Goal: Transaction & Acquisition: Purchase product/service

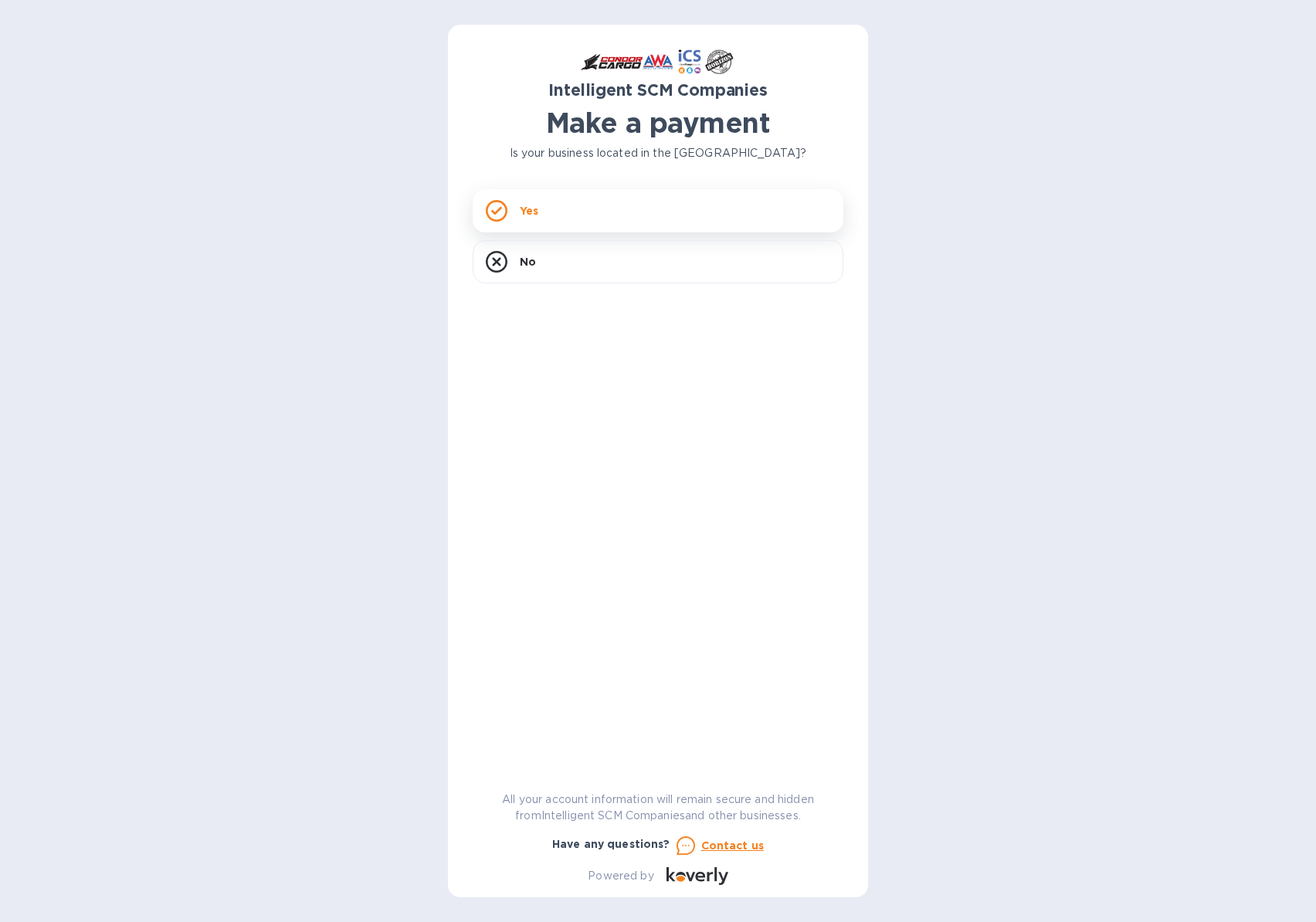
click at [560, 197] on div "Yes" at bounding box center [658, 210] width 371 height 44
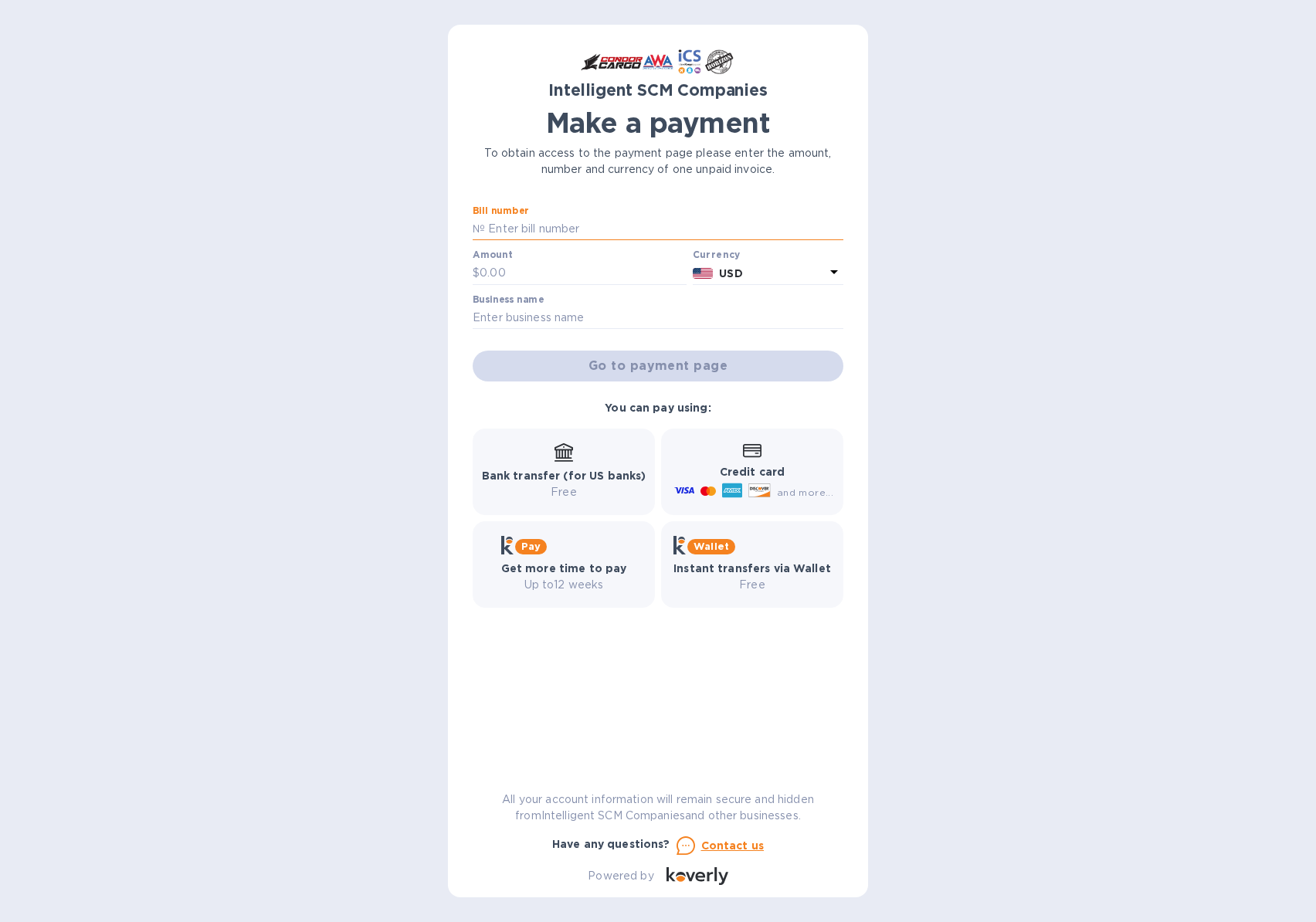
click at [571, 230] on input "text" at bounding box center [664, 229] width 358 height 23
click at [543, 230] on input "text" at bounding box center [664, 229] width 358 height 23
click at [588, 228] on input "text" at bounding box center [664, 229] width 358 height 23
type input "Soo520776"
type input "2,900.52"
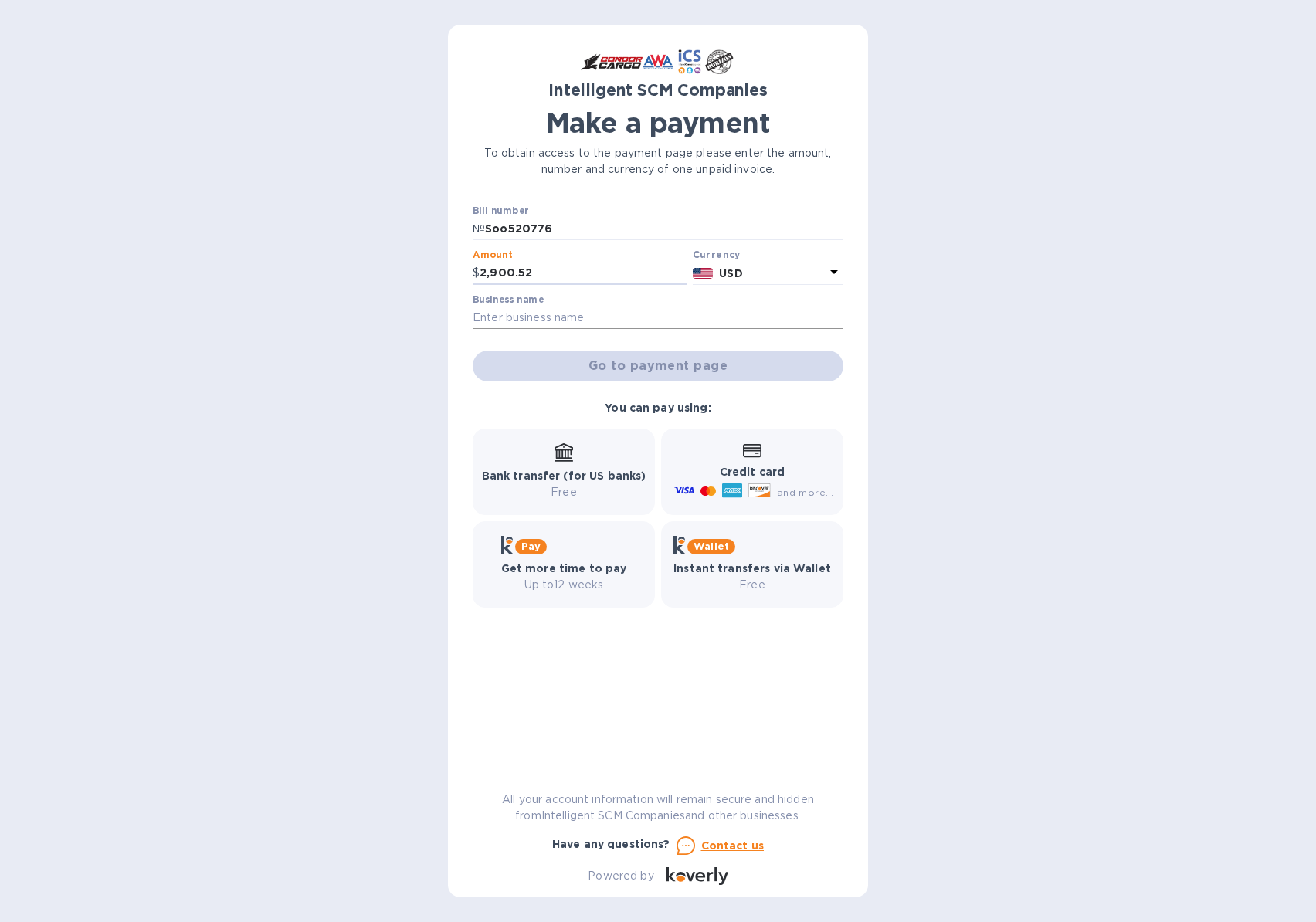
click at [511, 326] on input "text" at bounding box center [658, 318] width 371 height 23
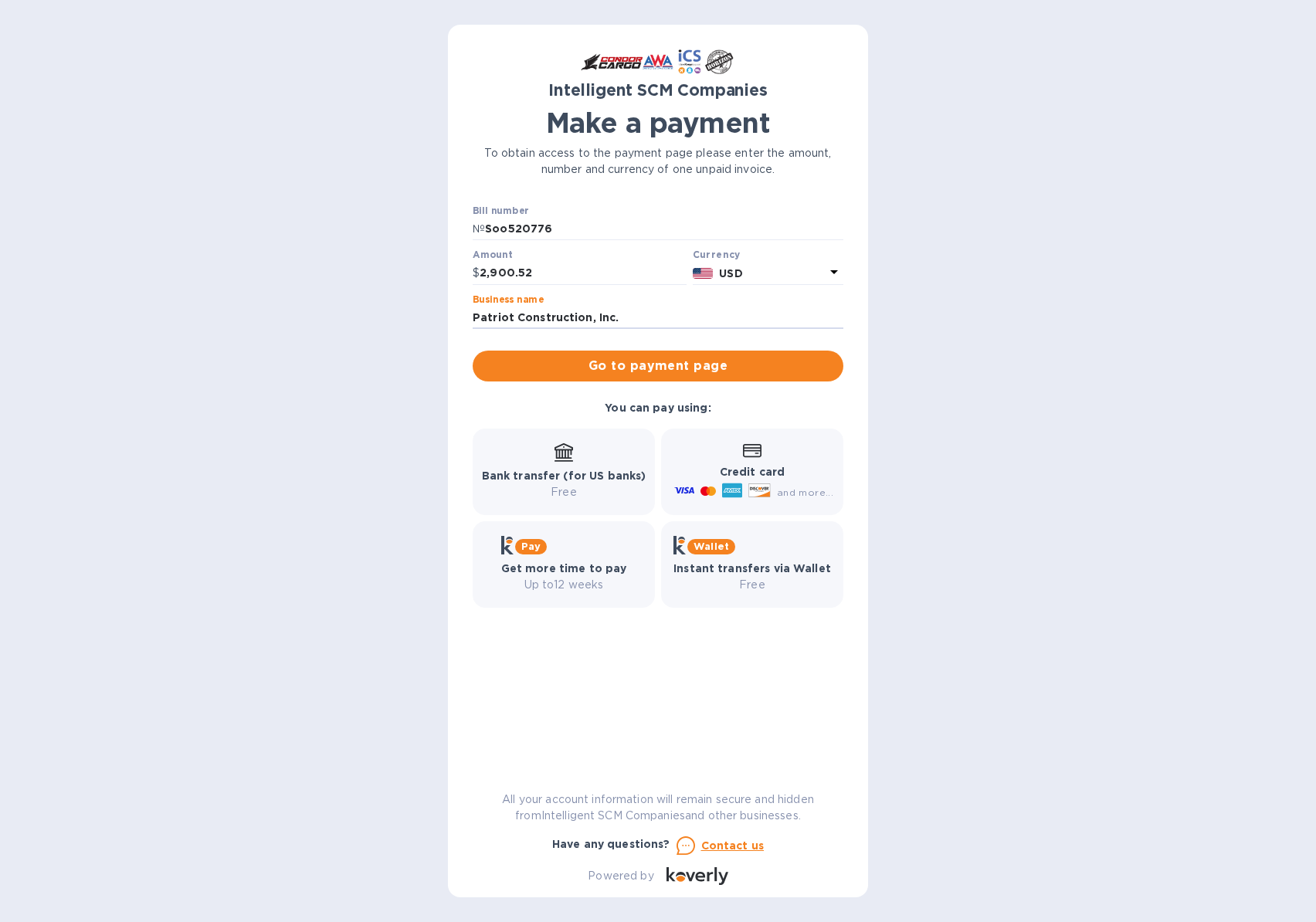
type input "Patriot Construction, Inc."
click at [992, 384] on div "Intelligent SCM Companies Make a payment To obtain access to the payment page p…" at bounding box center [658, 461] width 1316 height 922
click at [695, 374] on span "Go to payment page" at bounding box center [658, 367] width 346 height 19
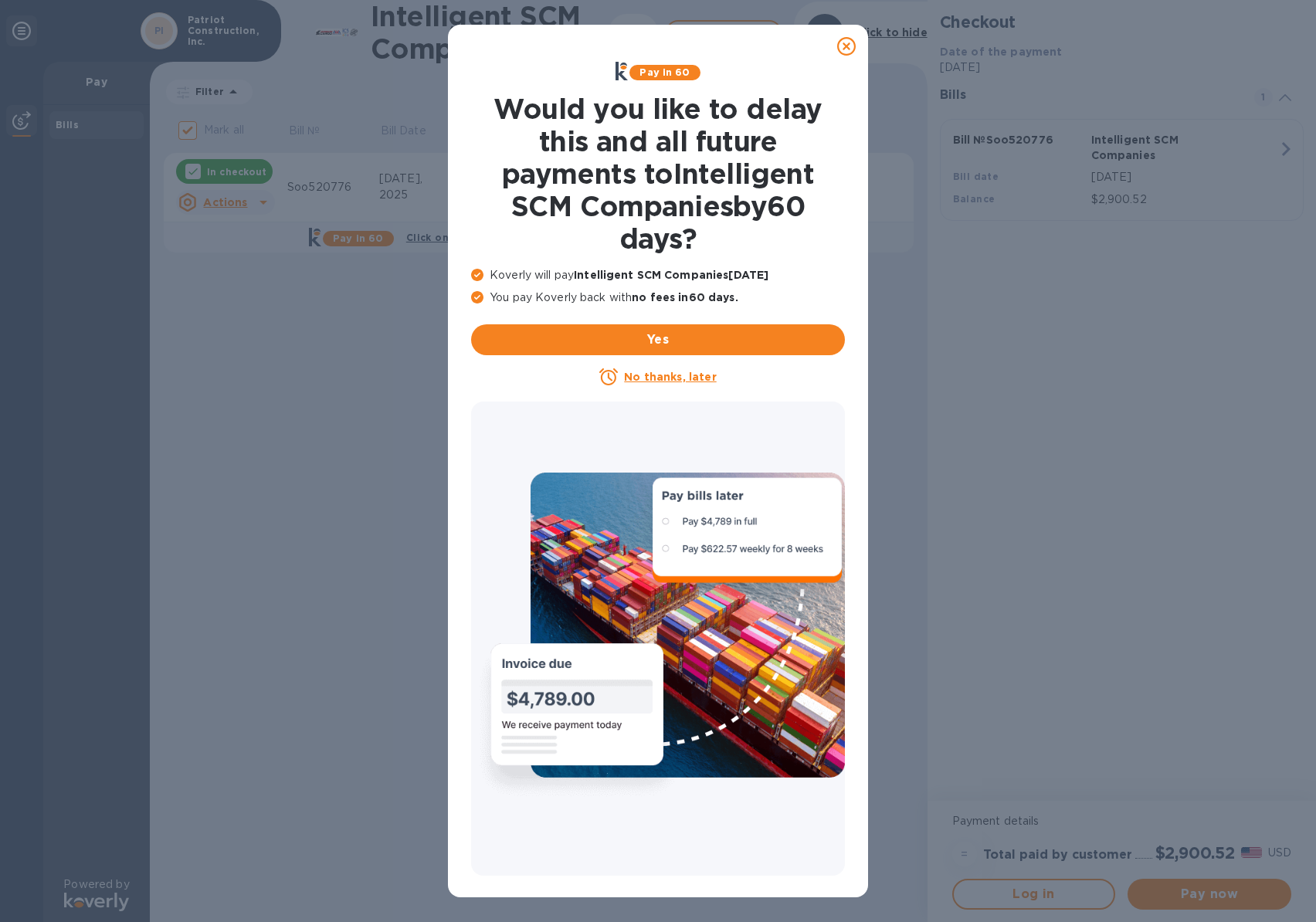
click at [669, 379] on u "No thanks, later" at bounding box center [669, 377] width 92 height 12
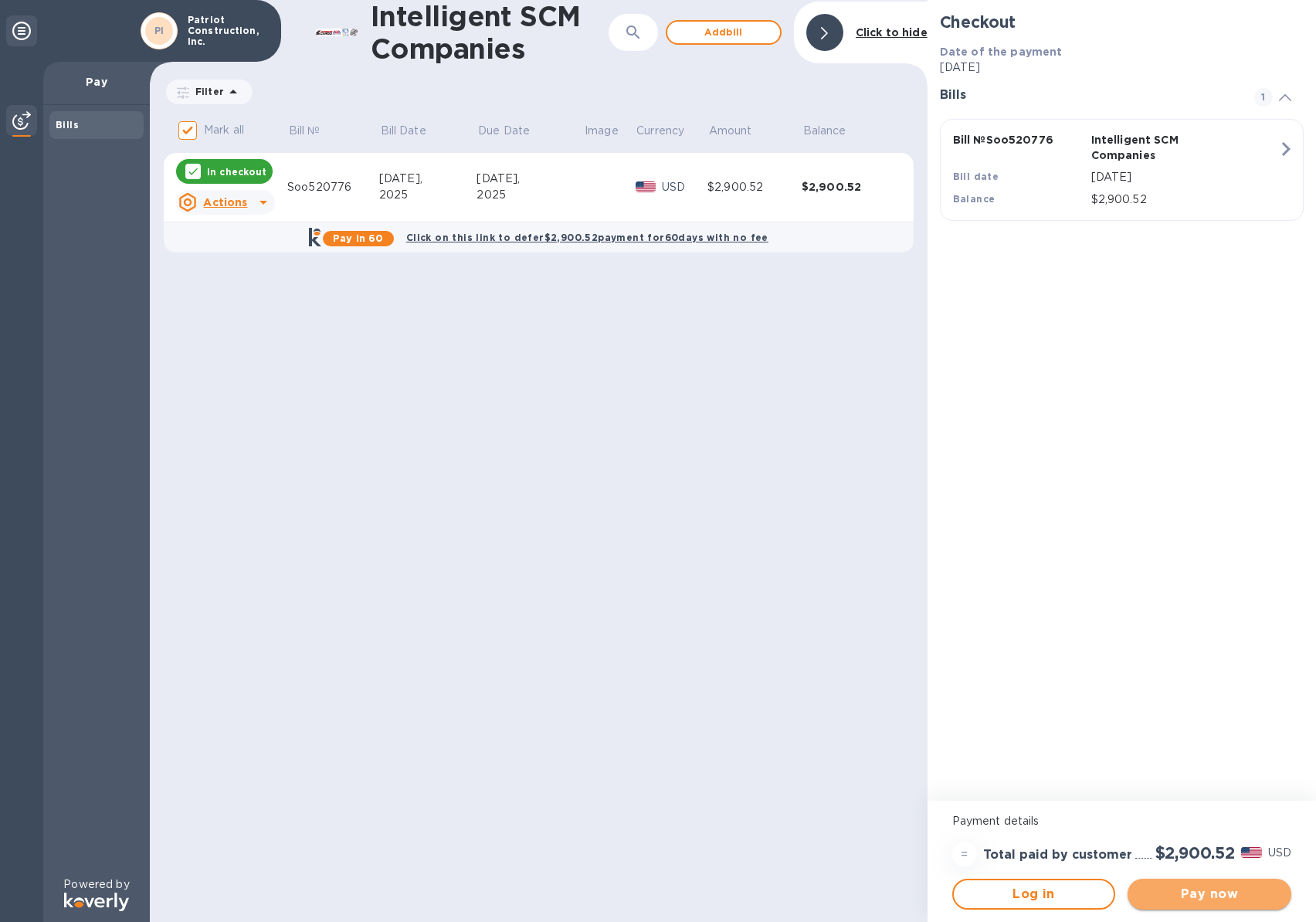
click at [1190, 898] on span "Pay now" at bounding box center [1210, 894] width 139 height 19
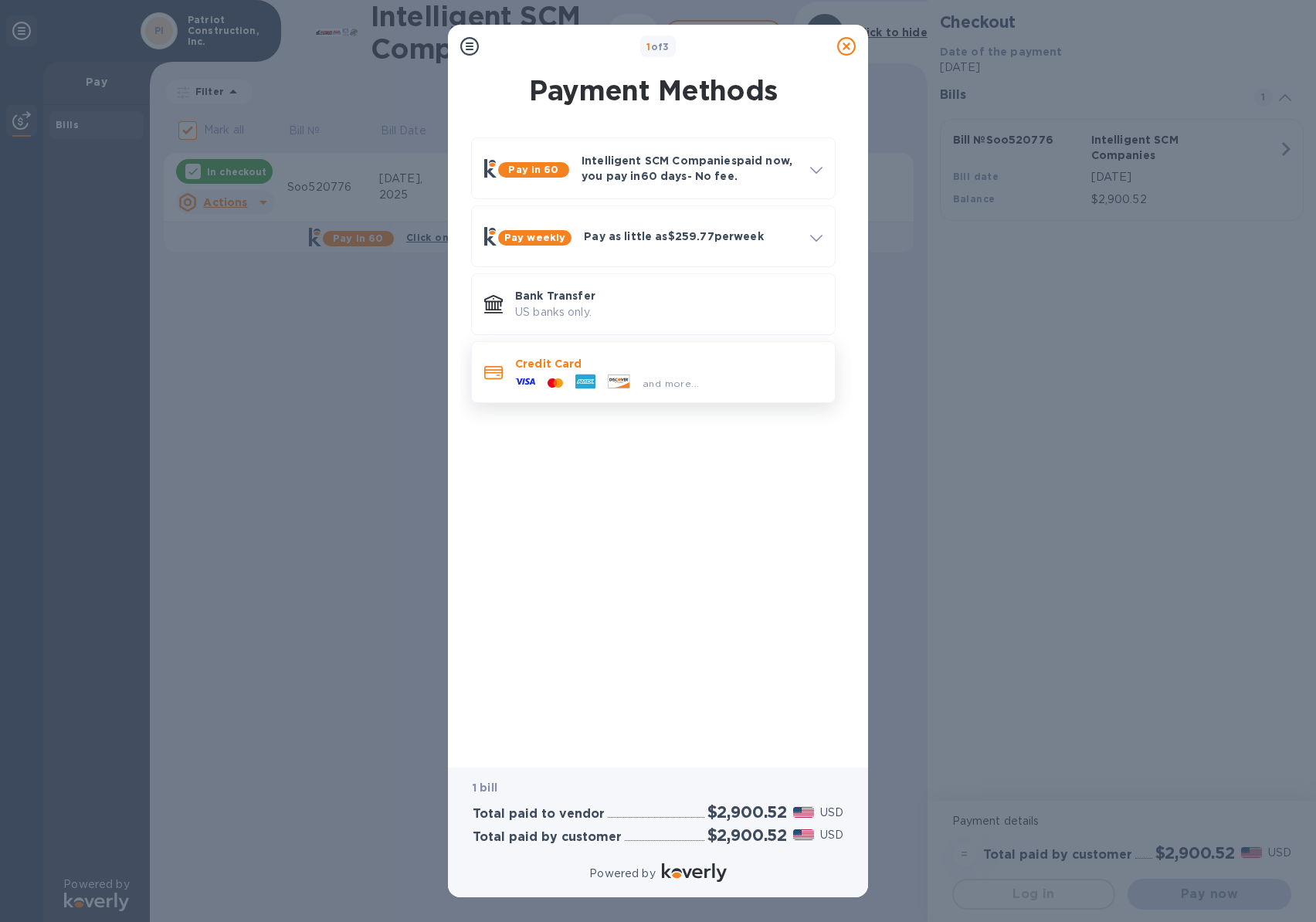
click at [598, 363] on p "Credit Card" at bounding box center [669, 364] width 307 height 16
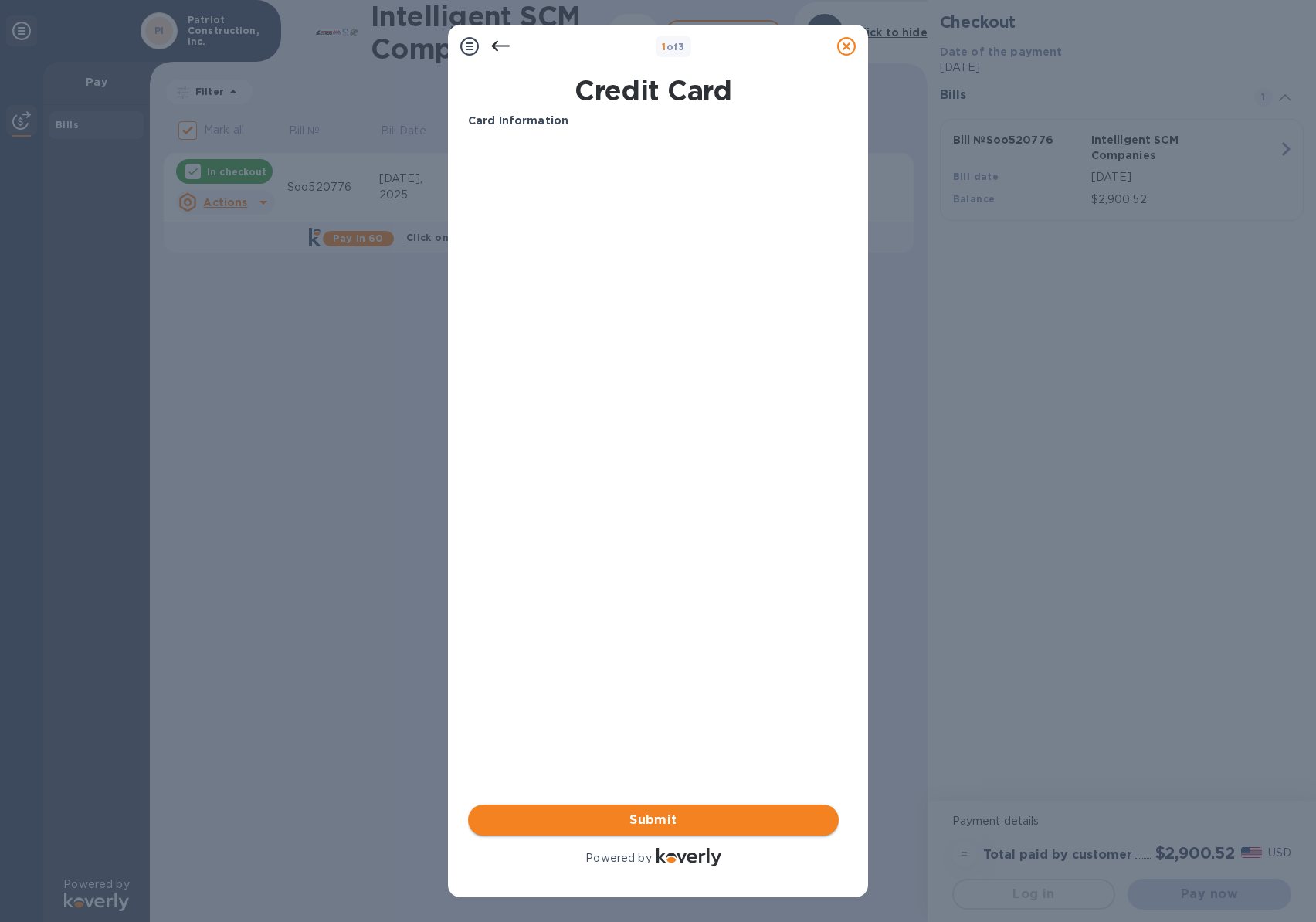
click at [645, 816] on span "Submit" at bounding box center [653, 820] width 346 height 19
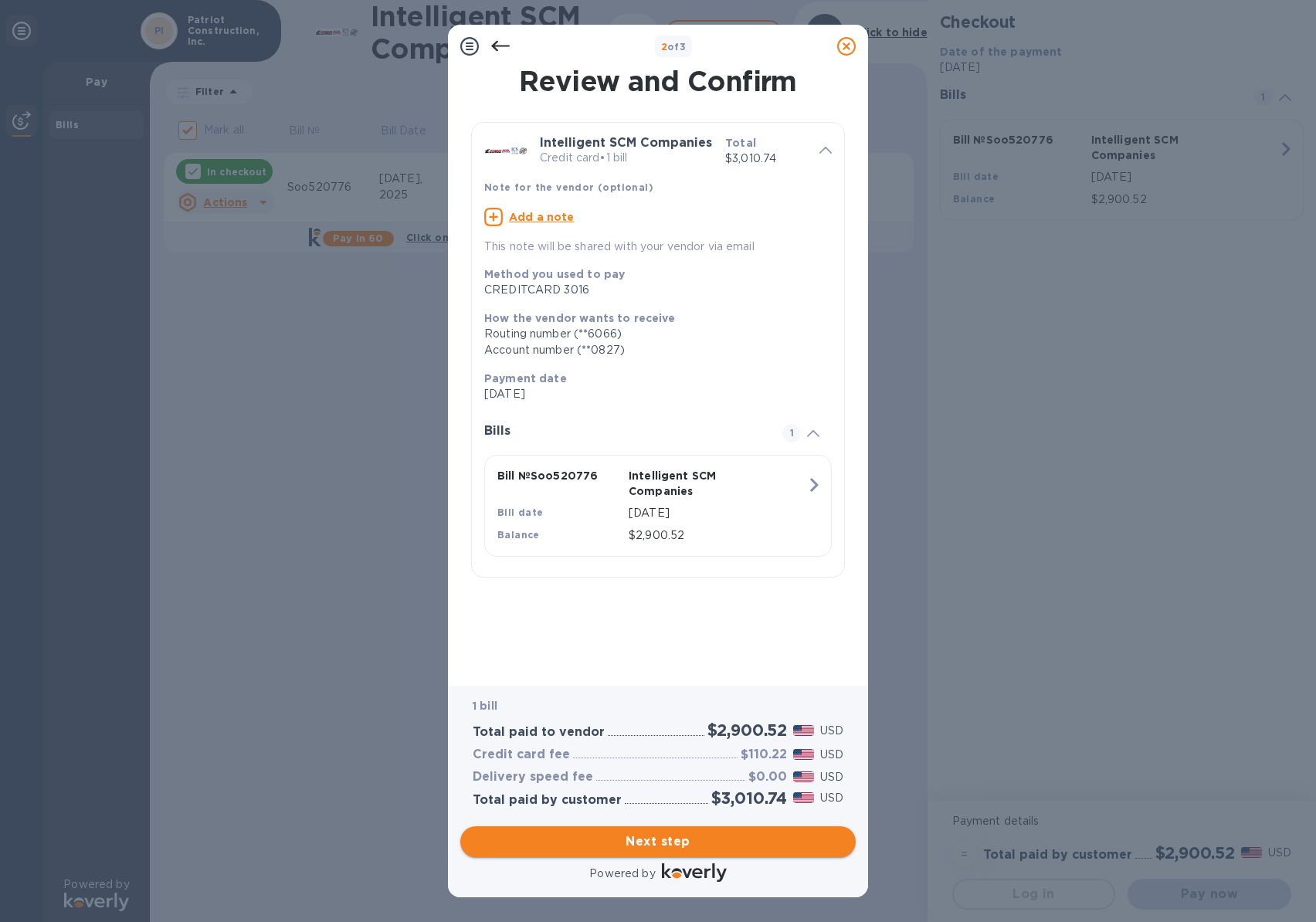
click at [652, 842] on span "Next step" at bounding box center [658, 842] width 371 height 19
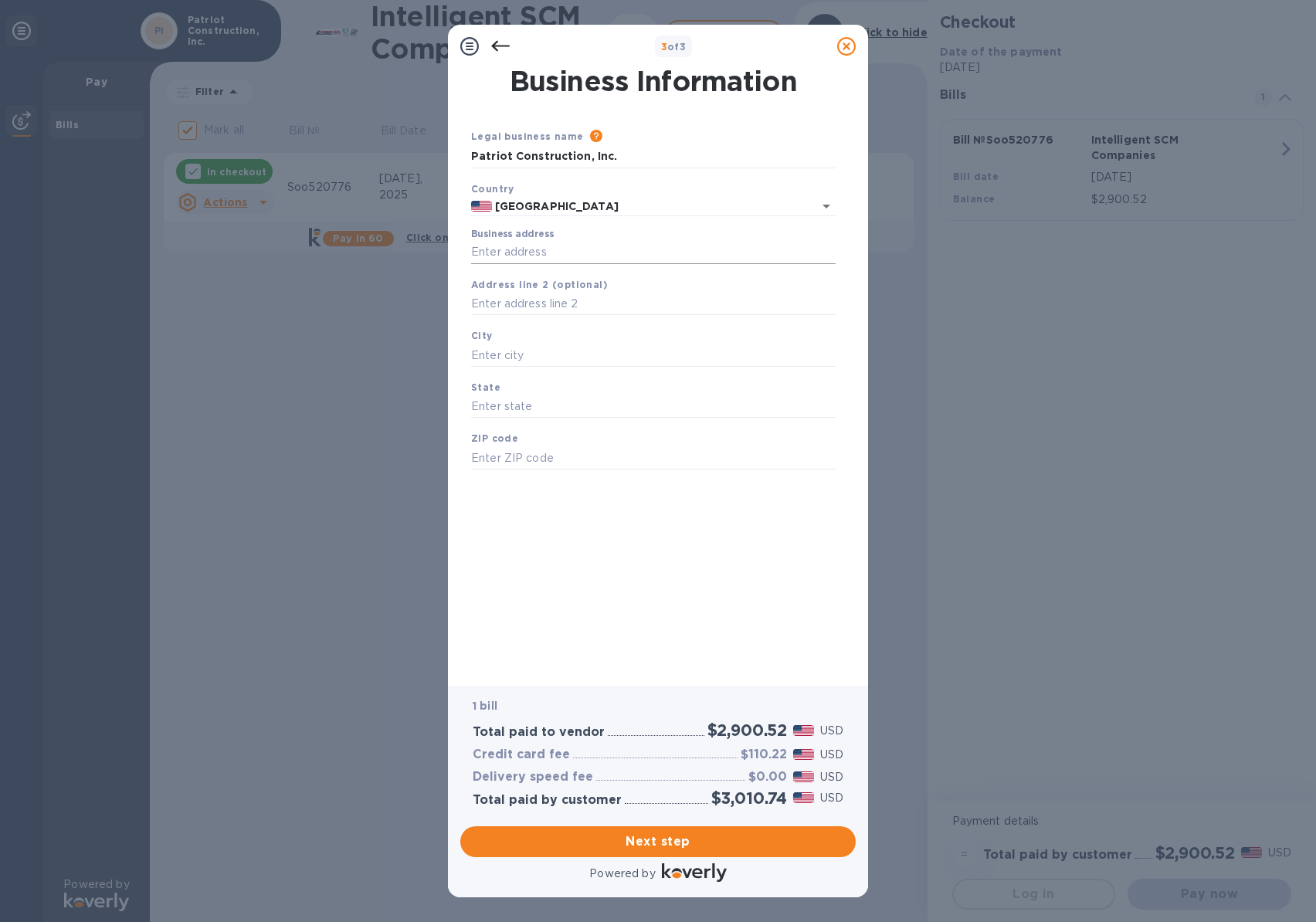
click at [508, 256] on input "Business address" at bounding box center [653, 252] width 365 height 23
type input "[STREET_ADDRESS]"
click at [518, 352] on input "text" at bounding box center [653, 355] width 365 height 23
type input "Stockton"
type input "[US_STATE]"
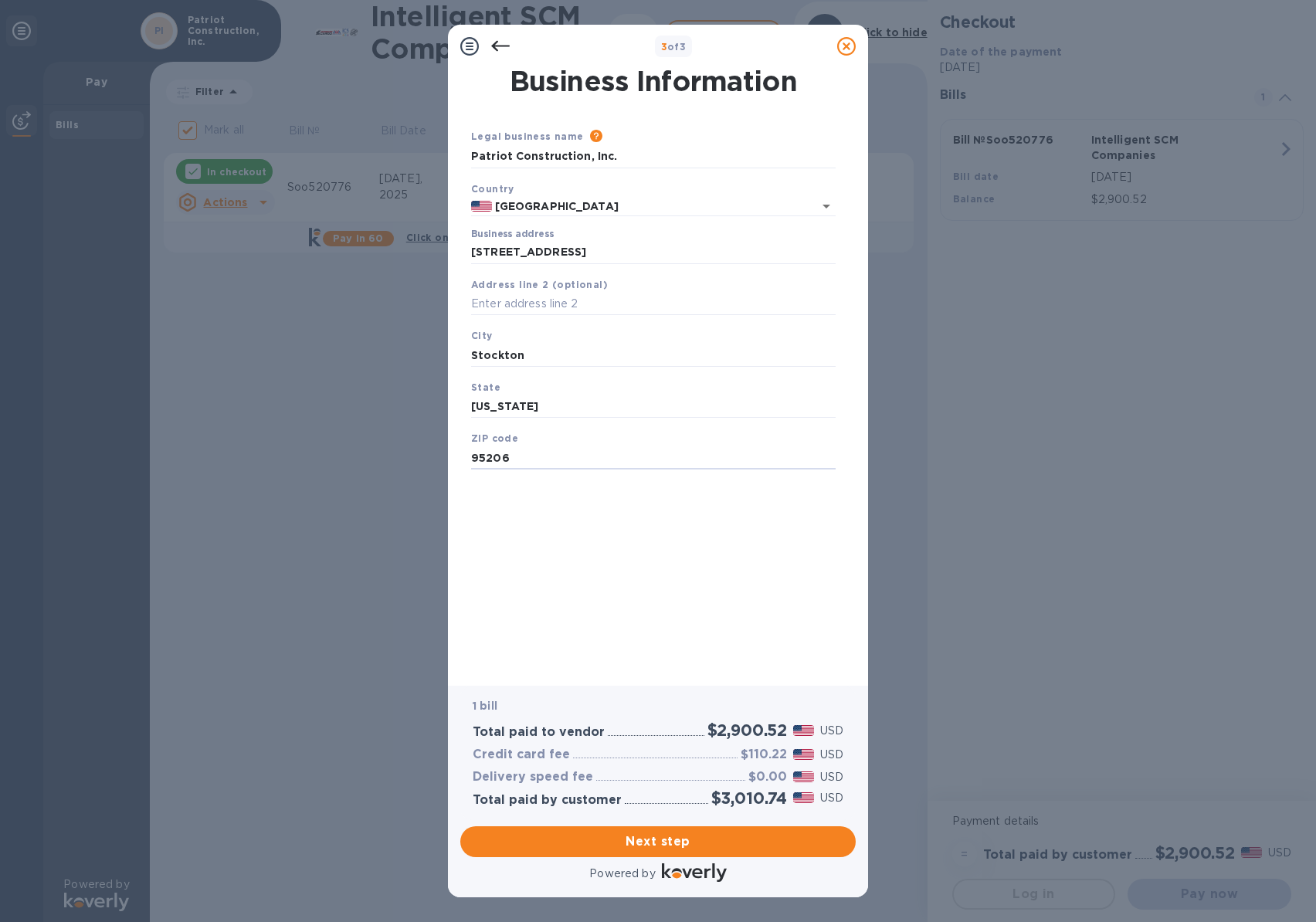
type input "95206"
click at [664, 635] on div "Business Information Legal business name Please provide the legal name that app…" at bounding box center [658, 366] width 380 height 596
click at [662, 842] on span "Next step" at bounding box center [658, 842] width 371 height 19
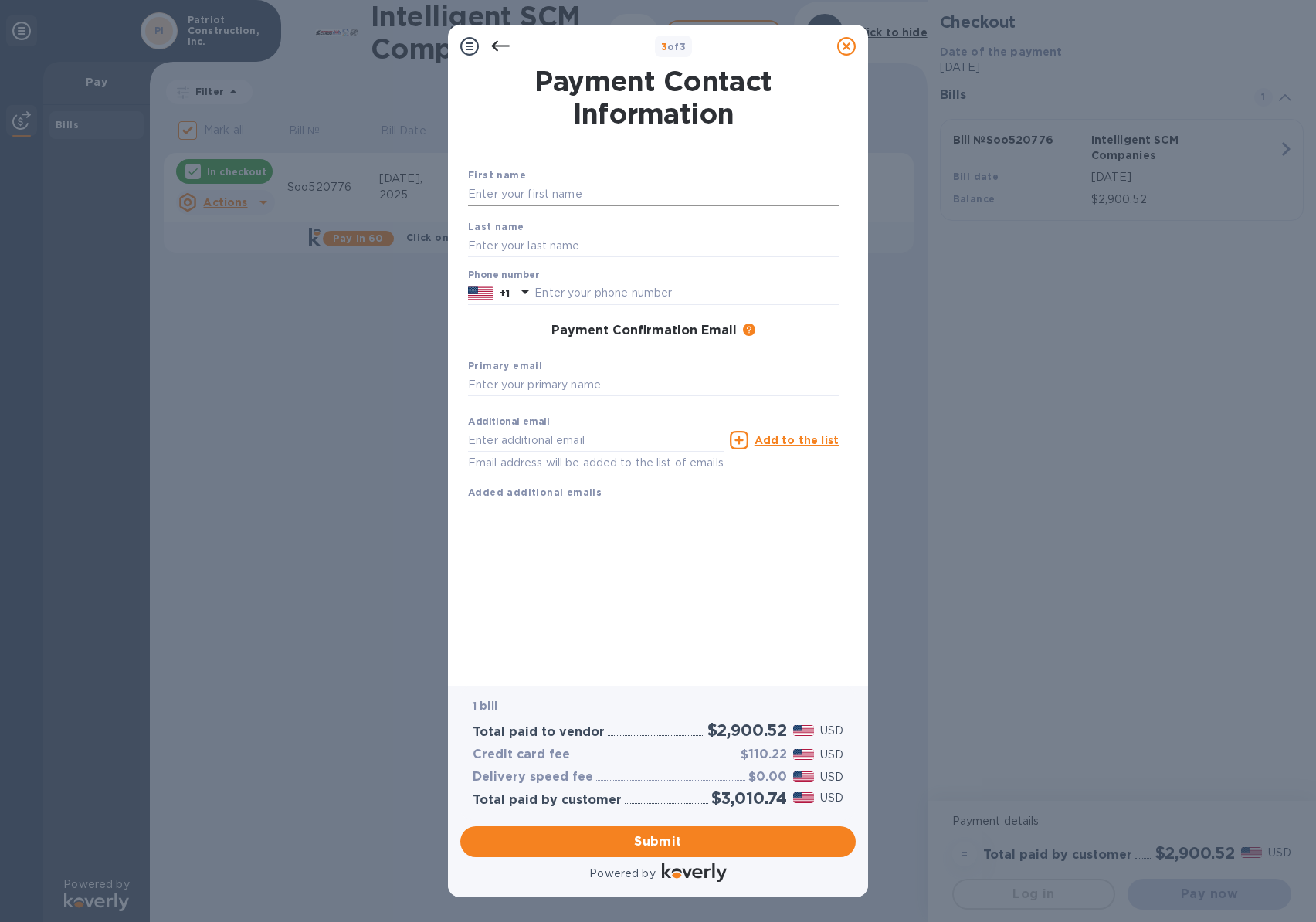
click at [552, 194] on input "text" at bounding box center [653, 194] width 371 height 23
type input "[PERSON_NAME]"
type input "4085954251"
drag, startPoint x: 482, startPoint y: 240, endPoint x: 499, endPoint y: 240, distance: 17.0
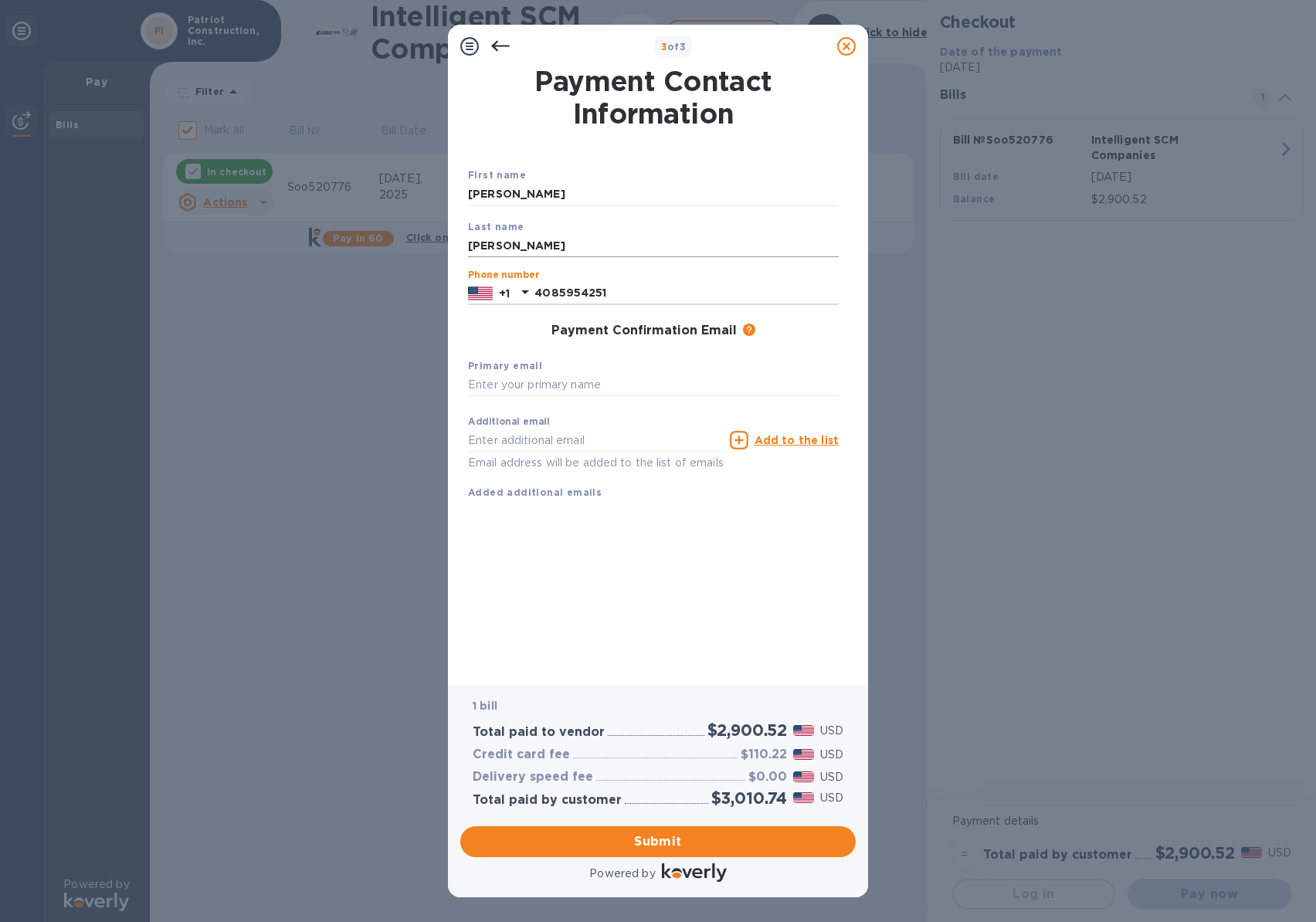
click at [482, 240] on input "[PERSON_NAME]" at bounding box center [653, 245] width 371 height 23
type input "[PERSON_NAME]"
click at [577, 392] on input "text" at bounding box center [653, 385] width 371 height 23
type input "[PERSON_NAME][EMAIL_ADDRESS][DOMAIN_NAME]"
click at [651, 503] on div "Additional email Email address will be added to the list of emails Add to the l…" at bounding box center [653, 455] width 383 height 105
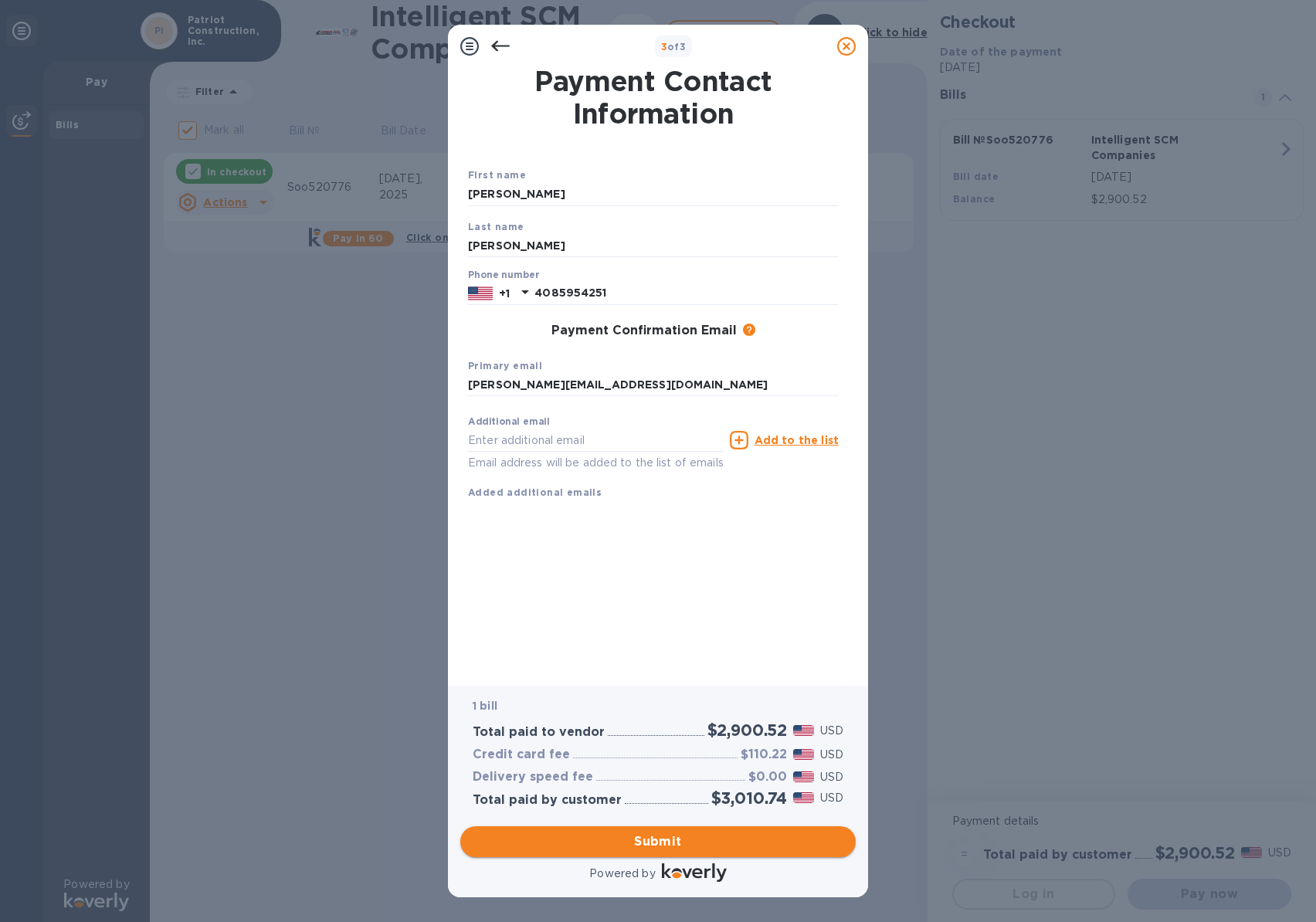
click at [655, 841] on span "Submit" at bounding box center [658, 842] width 371 height 19
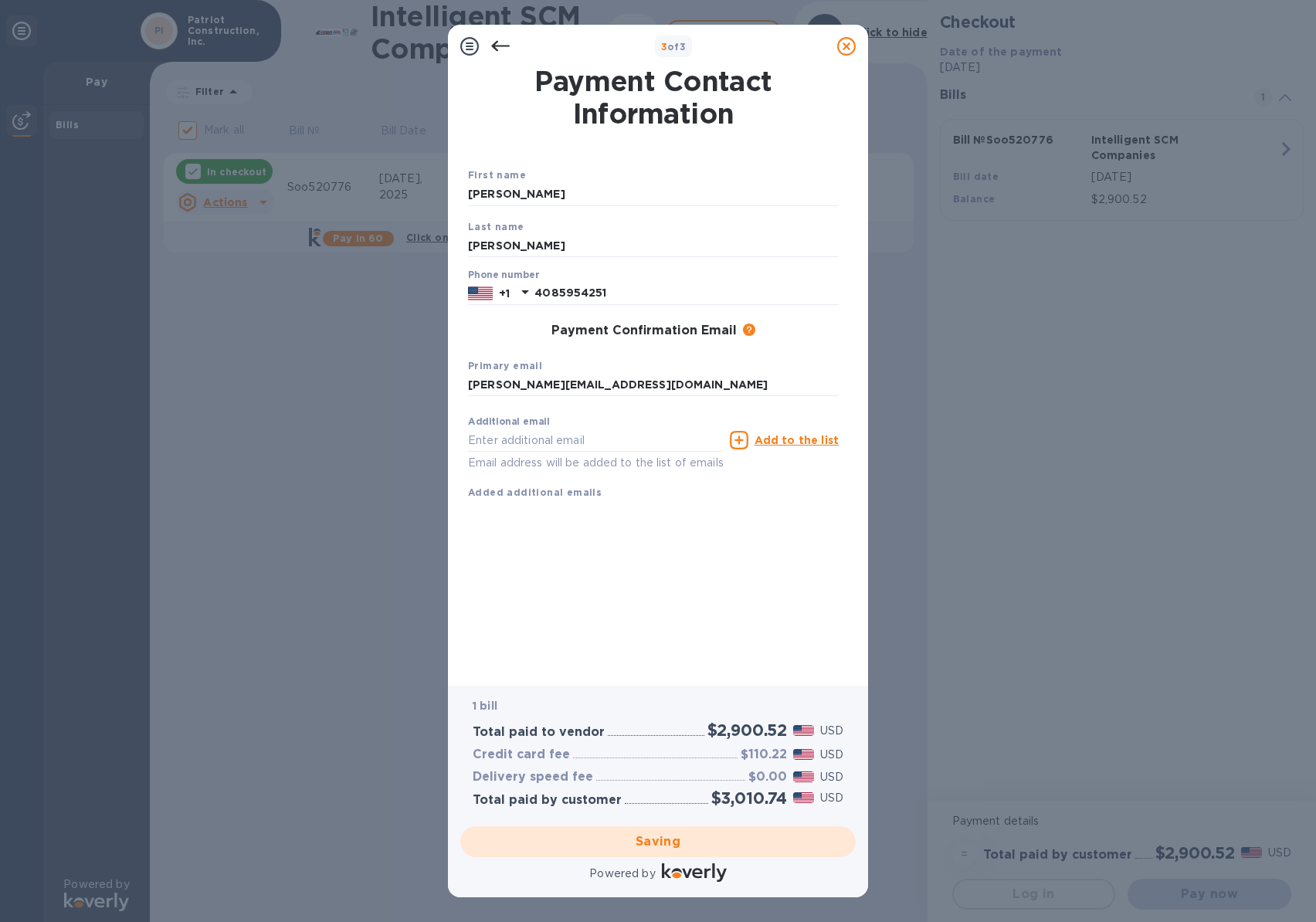
checkbox input "false"
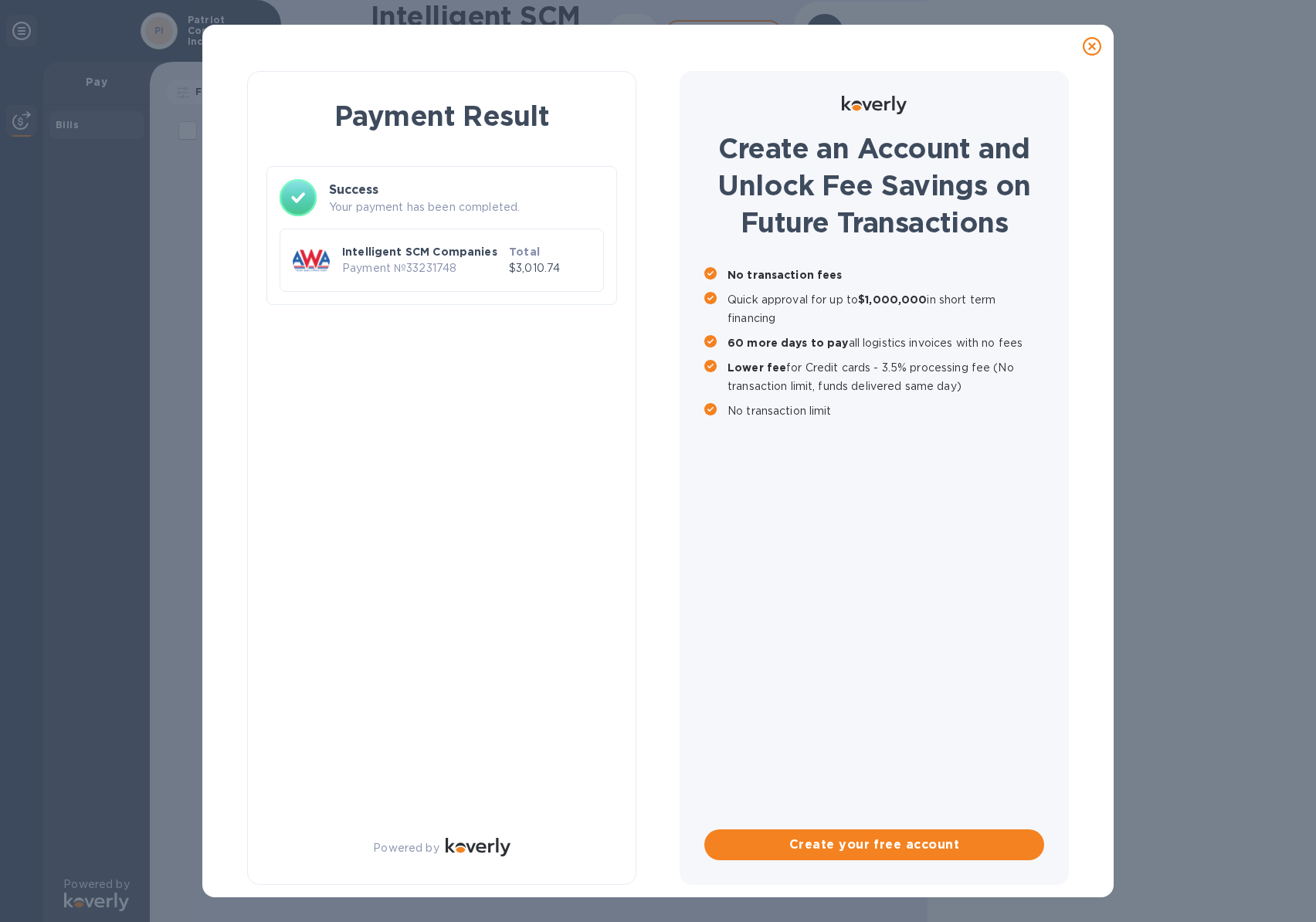
click at [795, 511] on div "Create an Account and Unlock Fee Savings on Future Transactions No transaction …" at bounding box center [874, 478] width 390 height 814
drag, startPoint x: 462, startPoint y: 272, endPoint x: 312, endPoint y: 267, distance: 150.1
click at [312, 267] on div "Intelligent SCM Companies Payment № 33231748 Total $3,010.74" at bounding box center [441, 260] width 304 height 44
click at [491, 388] on div "Payment Result Success Your payment has been completed. Intelligent SCM Compani…" at bounding box center [441, 478] width 390 height 814
click at [983, 63] on div at bounding box center [658, 46] width 912 height 44
